Goal: Information Seeking & Learning: Learn about a topic

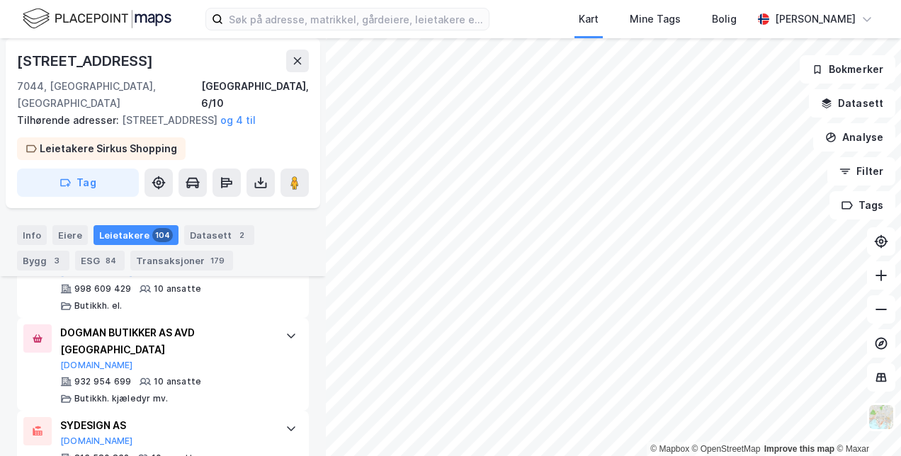
scroll to position [3653, 0]
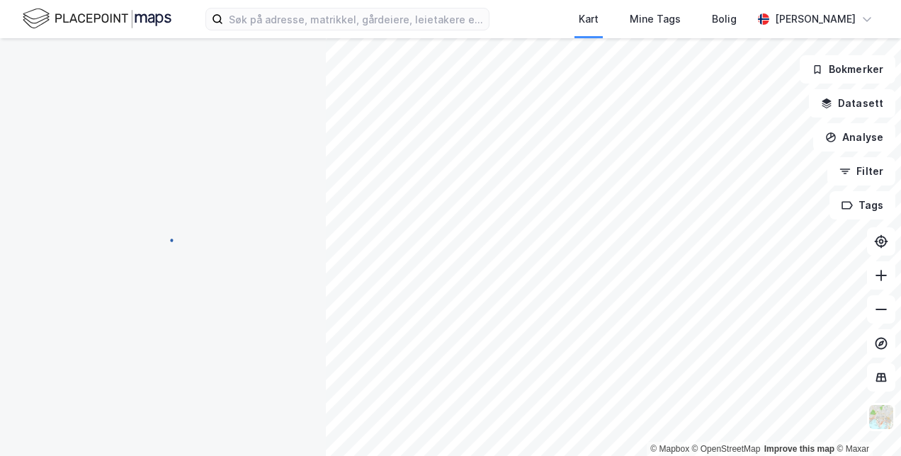
scroll to position [252, 0]
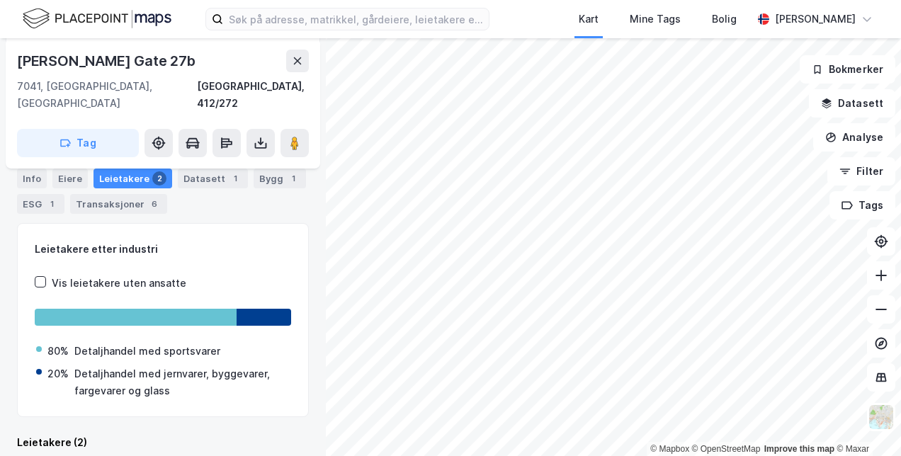
click at [109, 178] on div "Leietakere 2" at bounding box center [132, 179] width 79 height 20
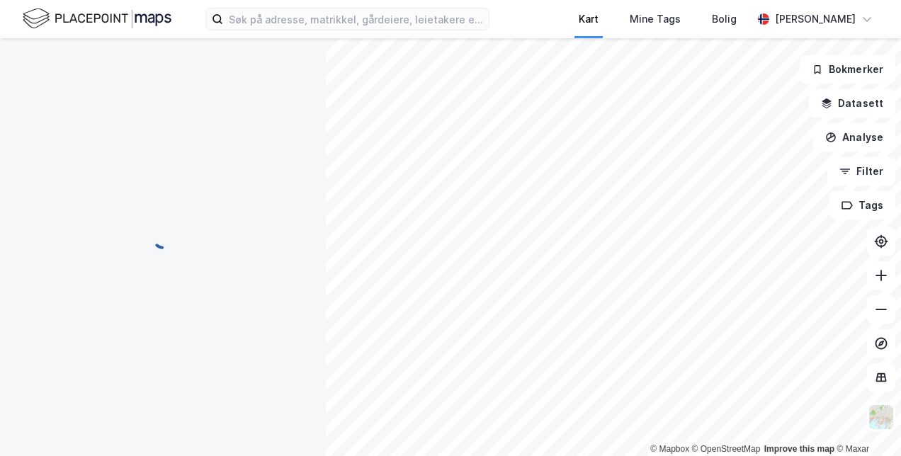
scroll to position [252, 0]
